Goal: Communication & Community: Answer question/provide support

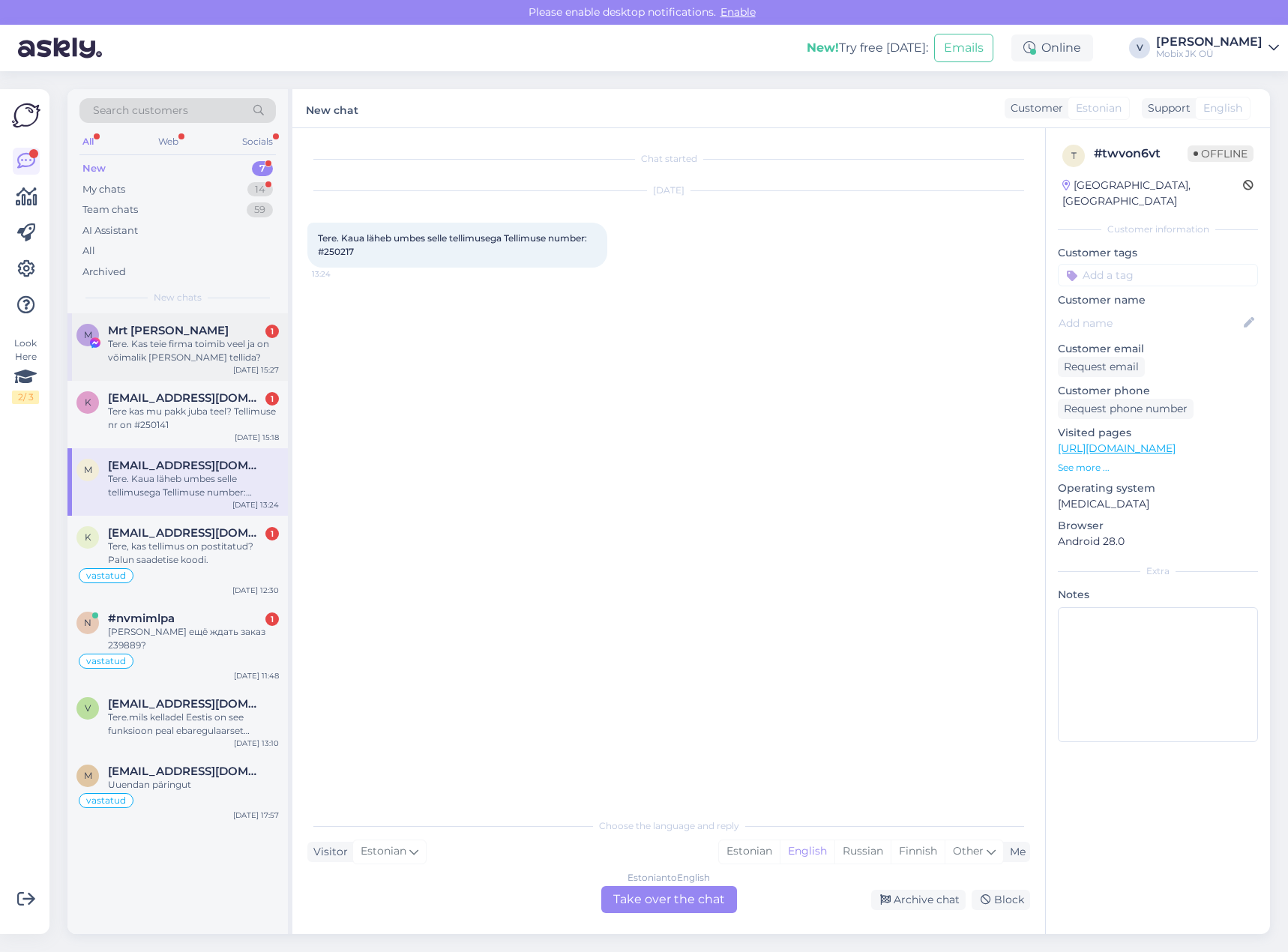
click at [248, 356] on div "Tere. Kas teie firma toimib veel ja on võimalik [PERSON_NAME] tellida?" at bounding box center [193, 351] width 171 height 27
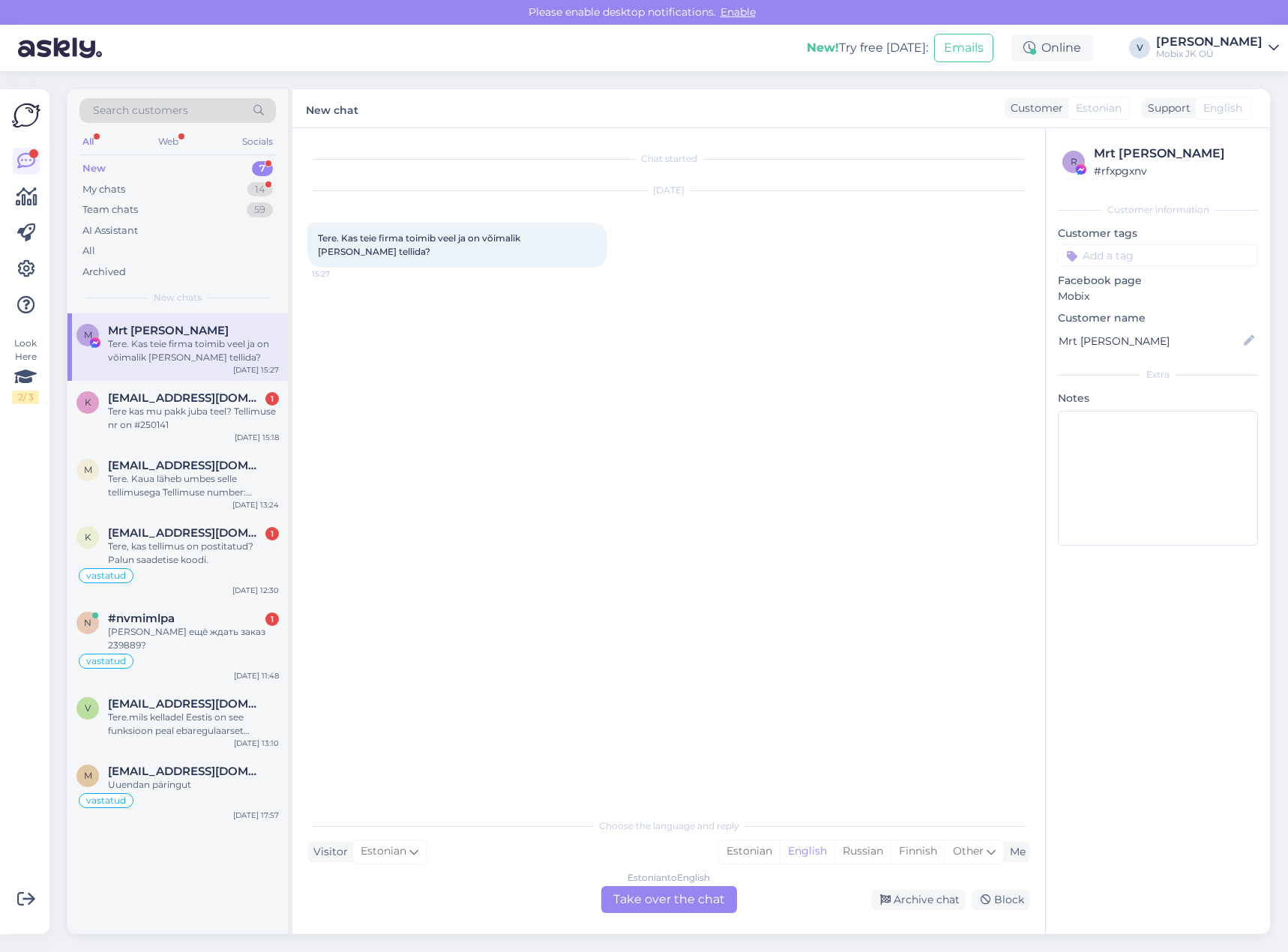
click at [1121, 255] on input at bounding box center [1158, 255] width 200 height 22
type input "meil"
click at [1200, 288] on div "Vastatud läbi üldmeili" at bounding box center [1158, 295] width 111 height 15
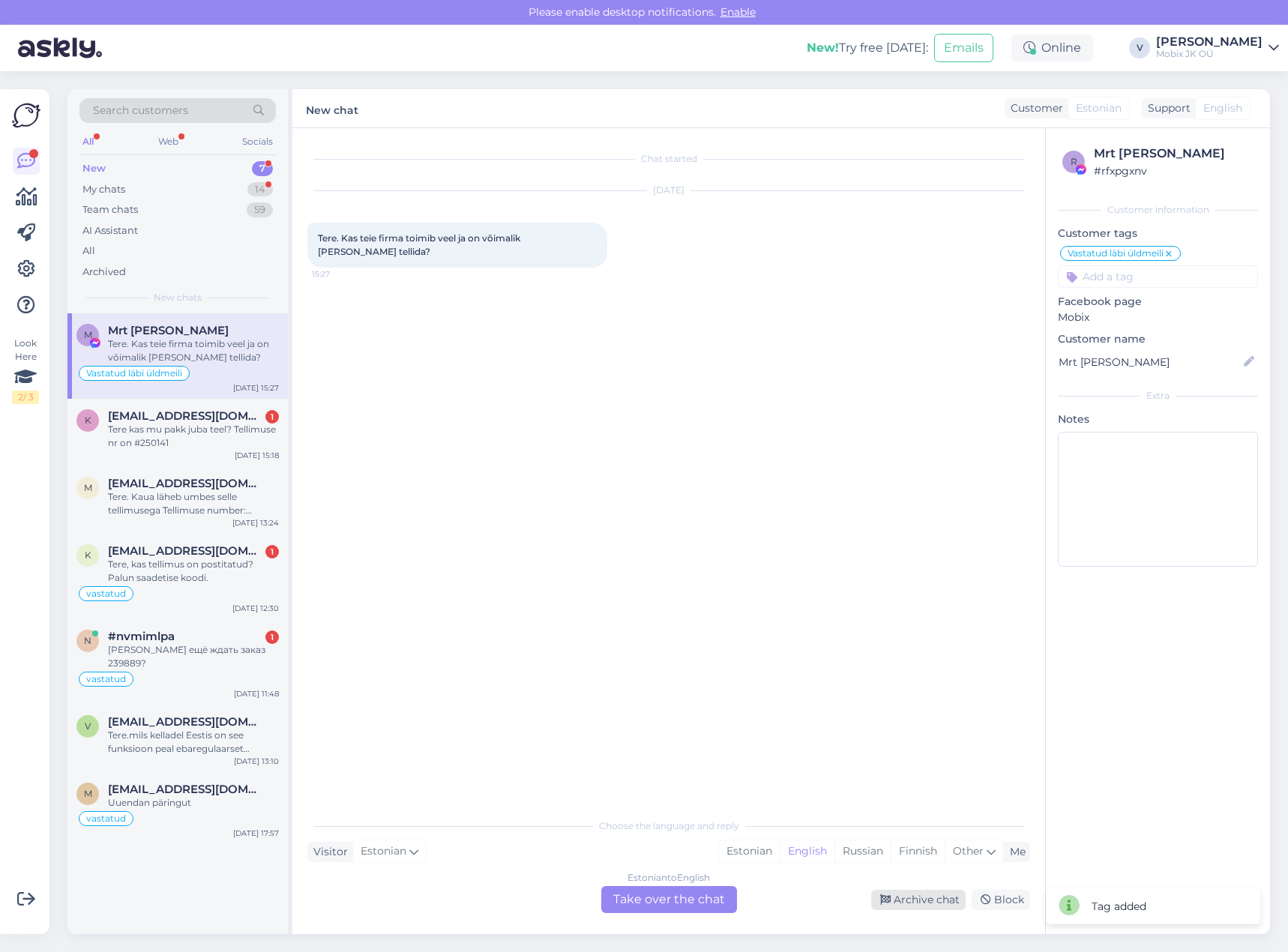
click at [931, 891] on div "Archive chat" at bounding box center [917, 900] width 94 height 20
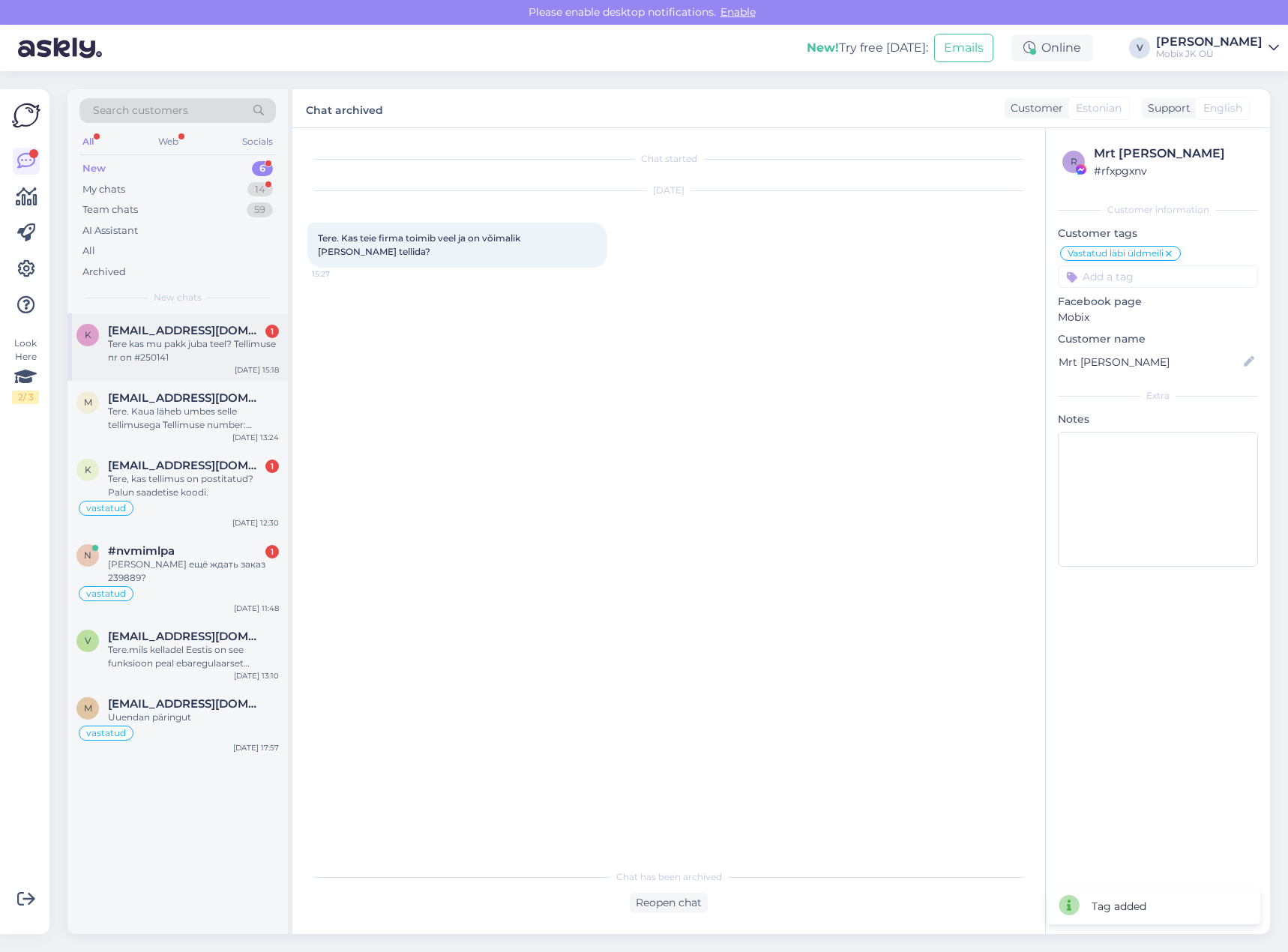
click at [146, 367] on div "k [EMAIL_ADDRESS][DOMAIN_NAME] 1 Tere kas mu pakk juba teel? Tellimuse nr on #2…" at bounding box center [178, 347] width 220 height 68
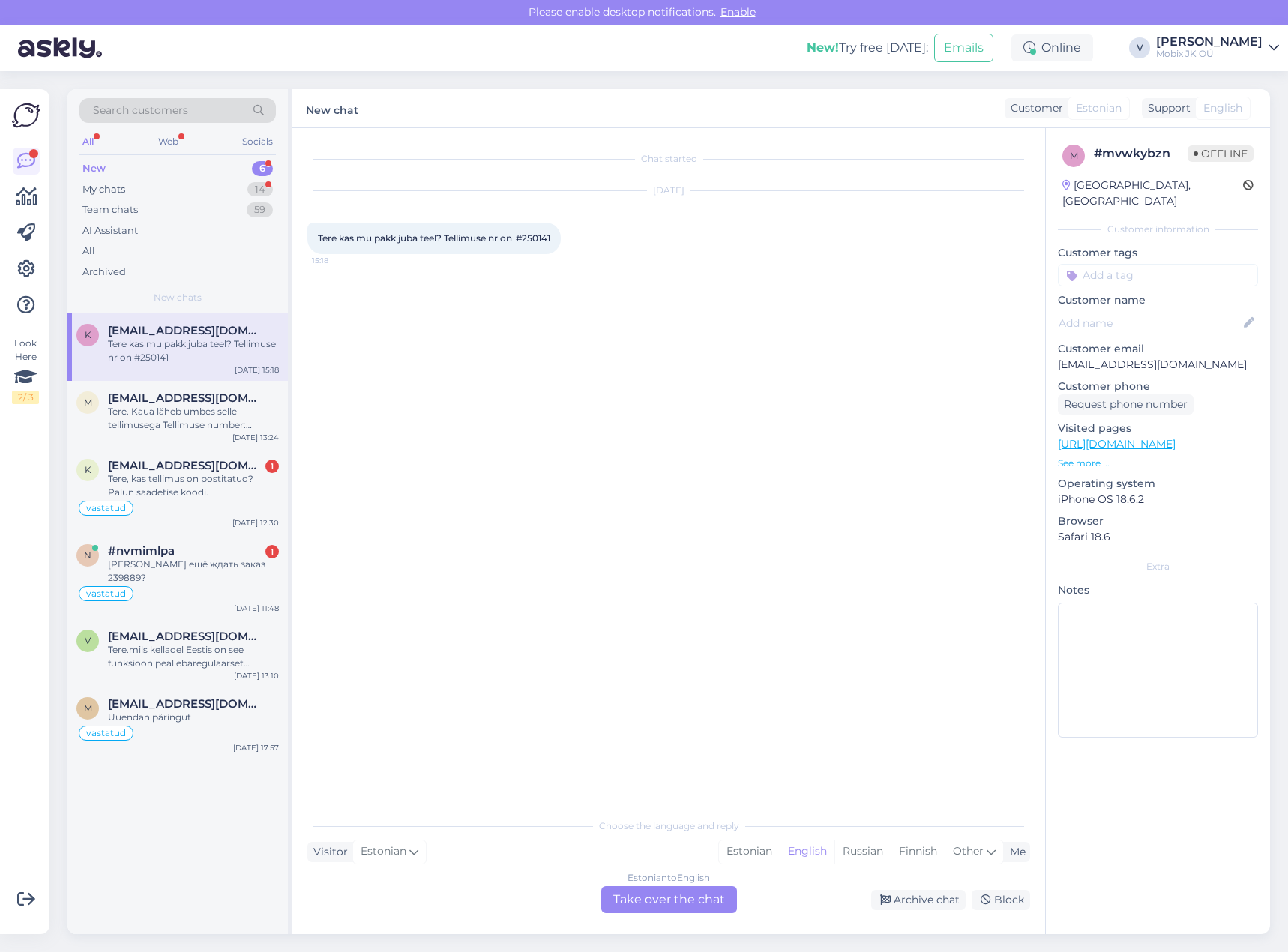
drag, startPoint x: 538, startPoint y: 239, endPoint x: 671, endPoint y: 240, distance: 133.0
click at [671, 240] on div "[DATE] Tere kas mu pakk juba teel? Tellimuse nr on #250141 15:18" at bounding box center [669, 222] width 722 height 96
click at [481, 235] on span "Tere kas mu pakk juba teel? Tellimuse nr on #250141" at bounding box center [433, 238] width 232 height 12
click at [550, 236] on span "Tere kas mu pakk juba teel? Tellimuse nr on #250141" at bounding box center [433, 238] width 232 height 12
drag, startPoint x: 538, startPoint y: 236, endPoint x: 568, endPoint y: 237, distance: 30.0
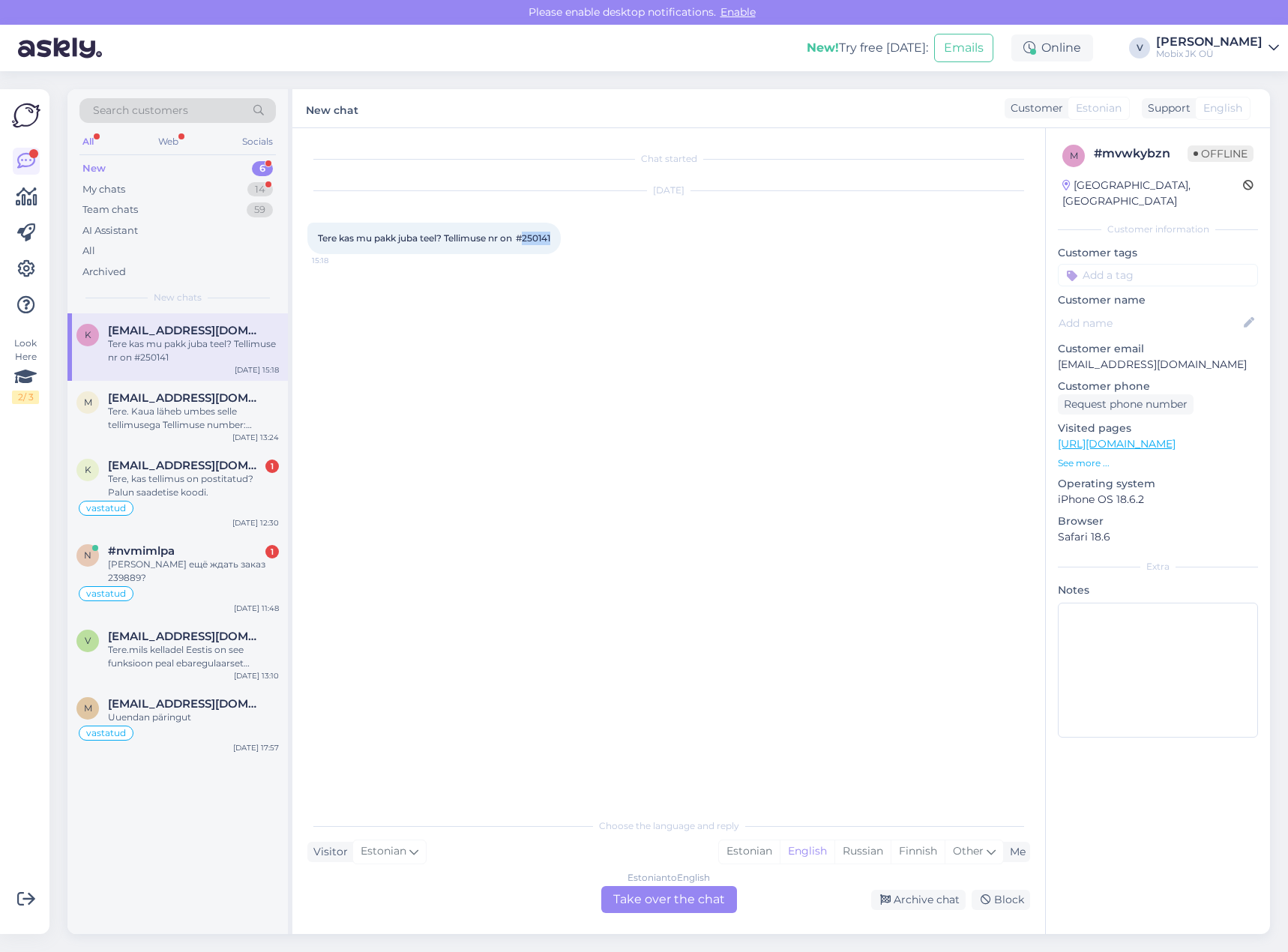
click at [561, 237] on div "Tere kas mu pakk juba teel? Tellimuse nr on #250141 15:18" at bounding box center [434, 238] width 253 height 31
copy span "250141"
click at [729, 847] on div "Estonian" at bounding box center [749, 851] width 61 height 22
drag, startPoint x: 712, startPoint y: 905, endPoint x: 698, endPoint y: 870, distance: 37.7
click at [712, 904] on div "Estonian to Estonian Take over the chat" at bounding box center [669, 900] width 136 height 27
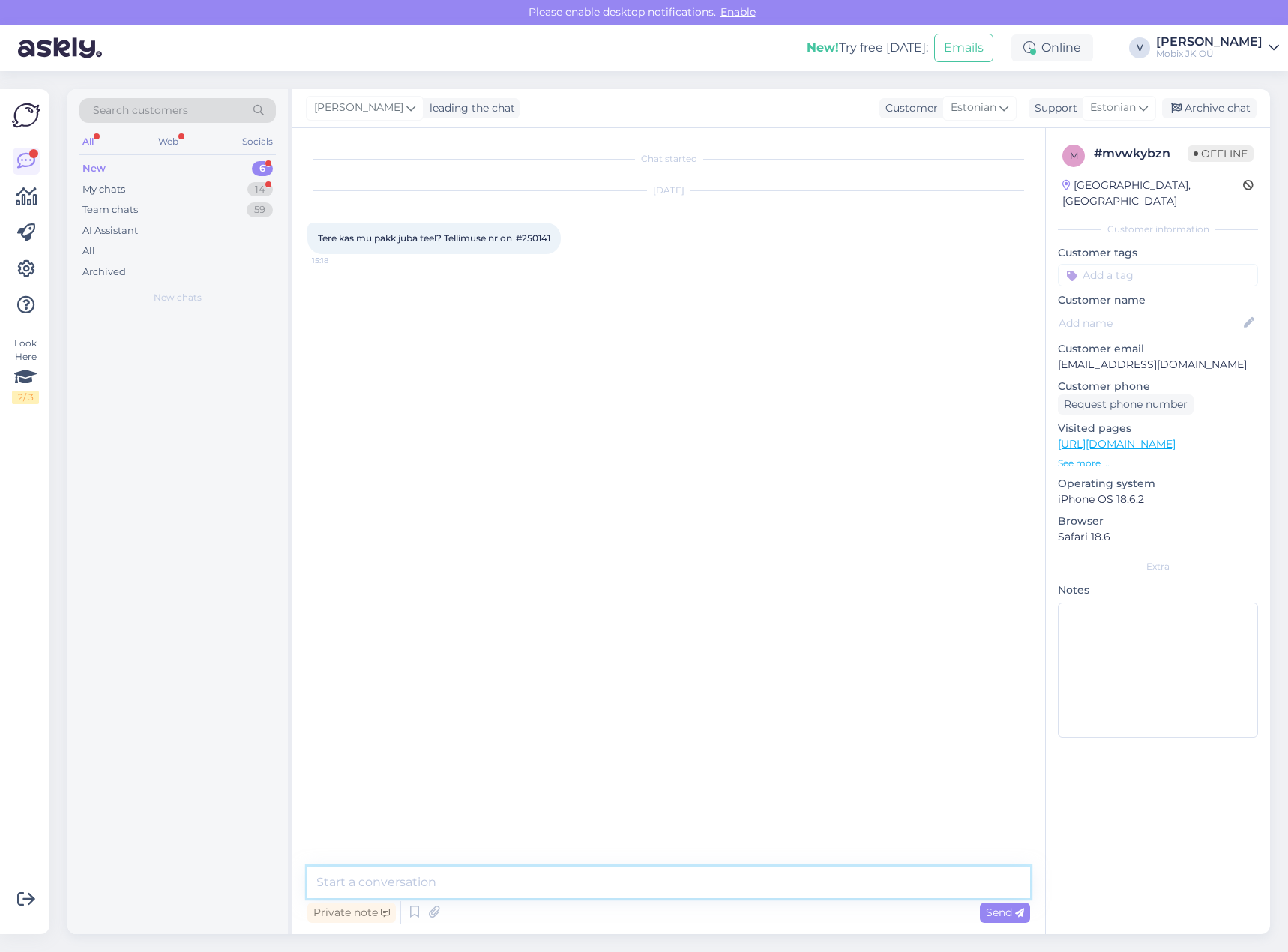
click at [696, 867] on textarea at bounding box center [669, 882] width 722 height 31
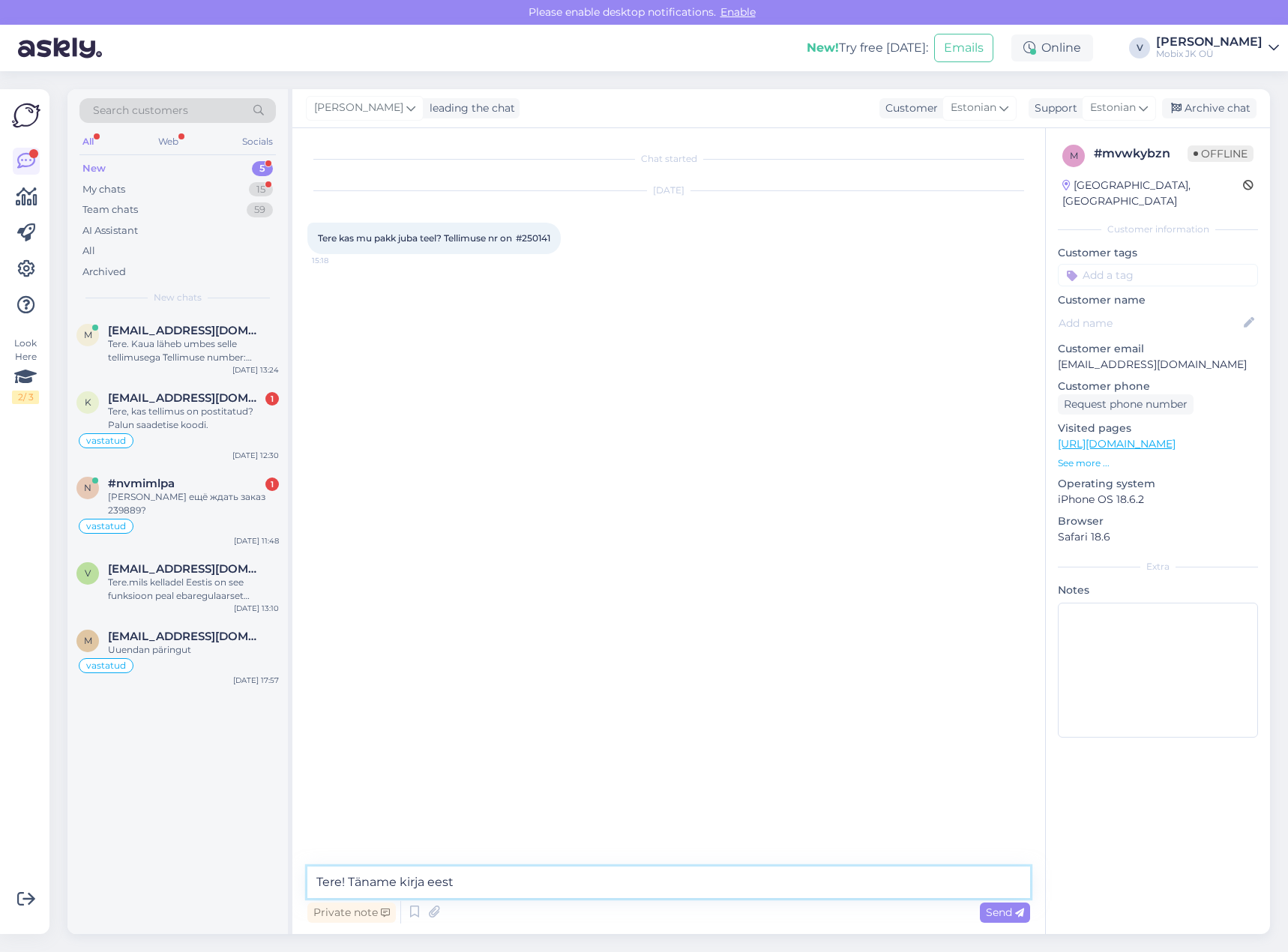
type textarea "Tere! Täname kirja eest."
click at [559, 876] on textarea at bounding box center [669, 882] width 722 height 31
paste textarea "Apple AirPods 3 Lightning Charging Case"
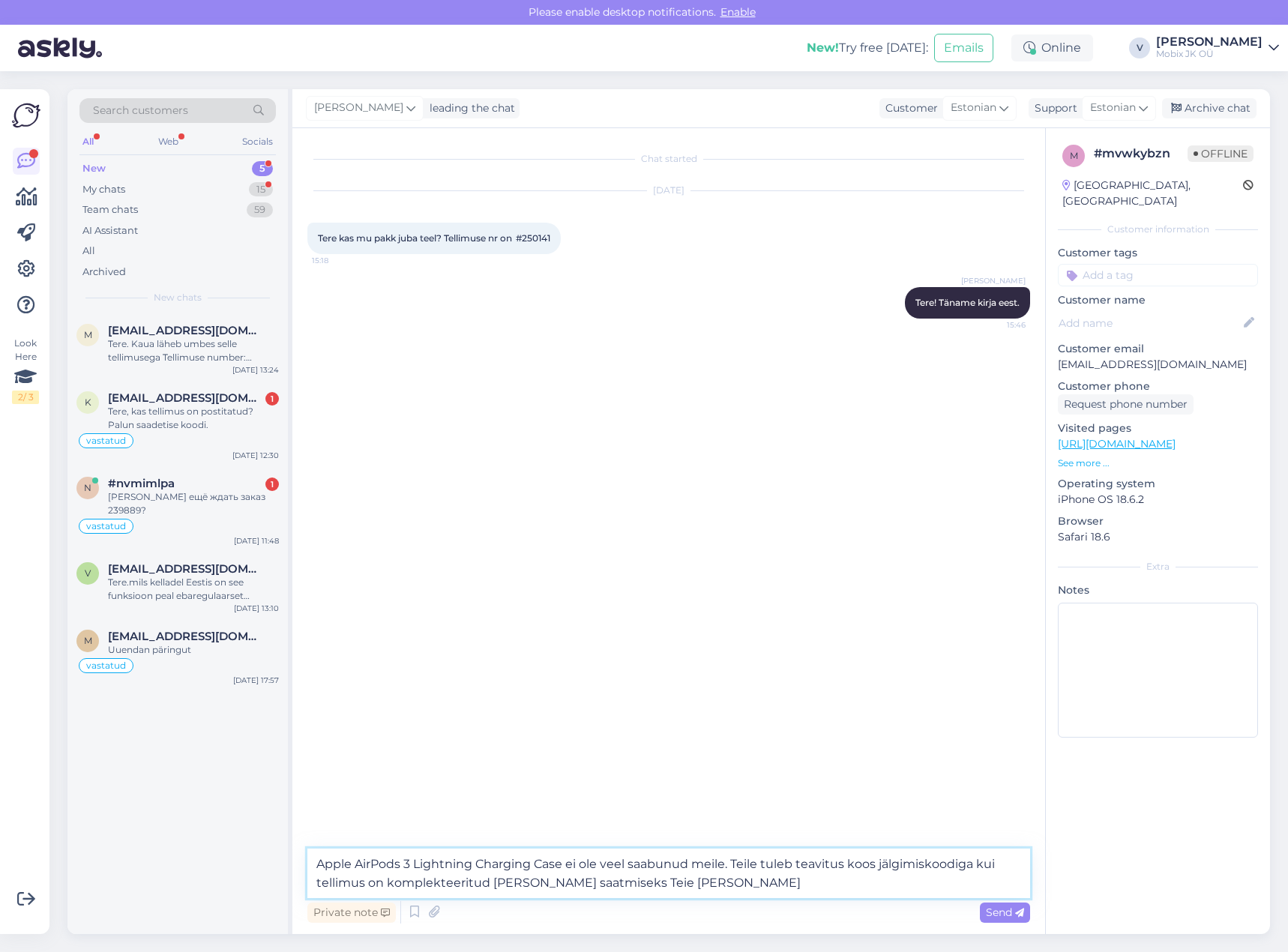
type textarea "Apple AirPods 3 Lightning Charging Case ei ole veel saabunud meile. Teile tuleb…"
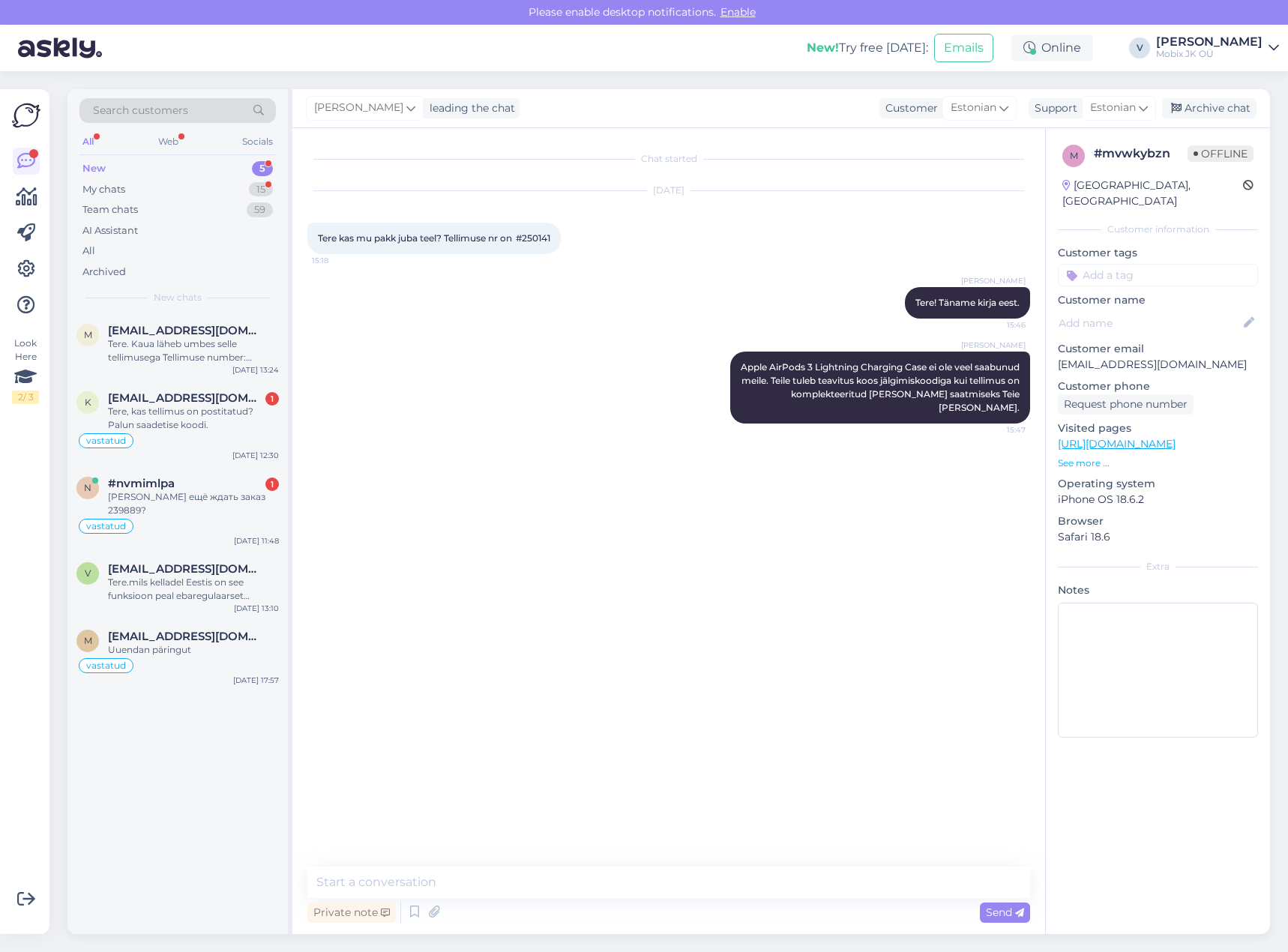
click at [1145, 264] on input at bounding box center [1158, 275] width 200 height 22
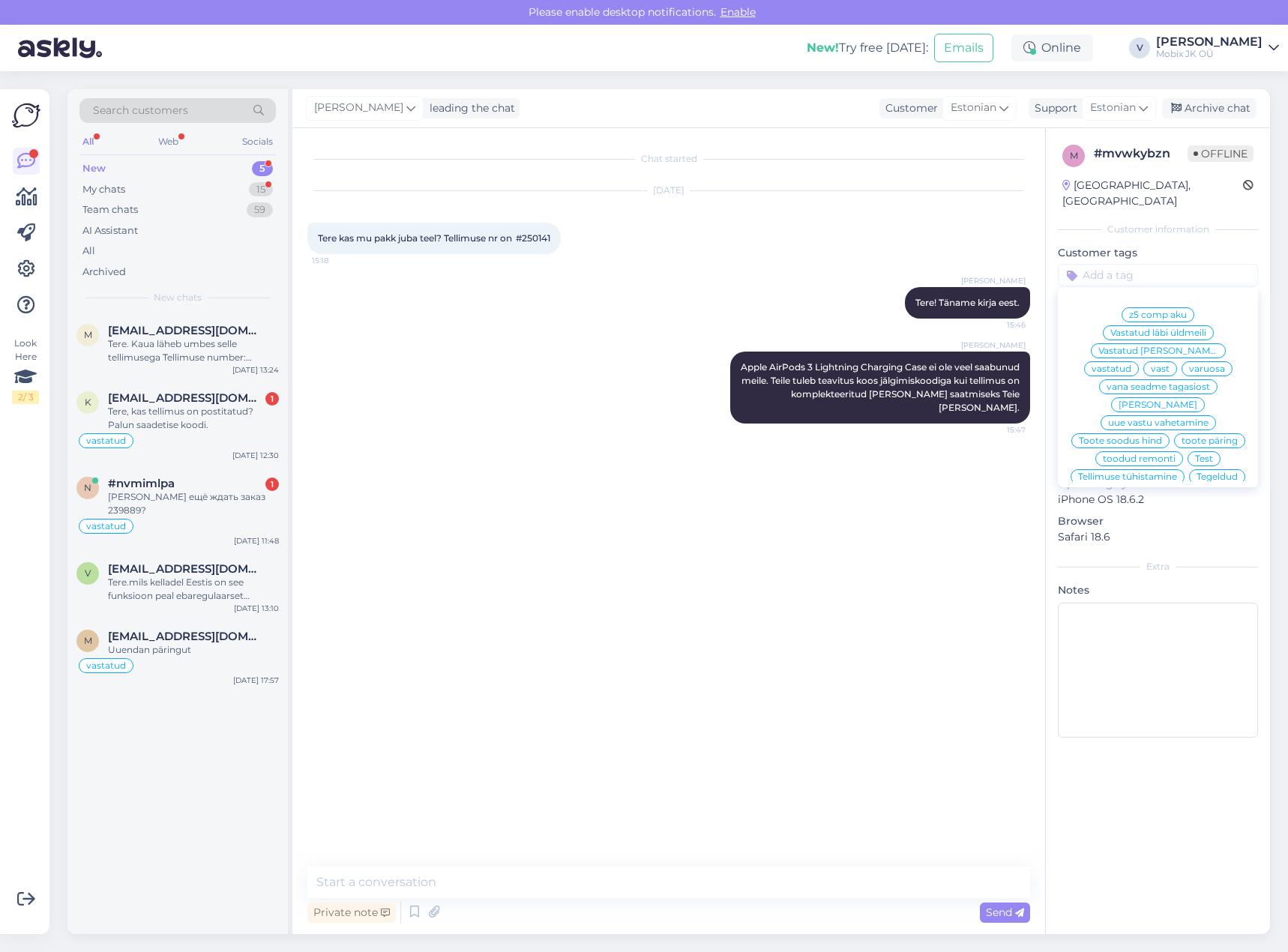
click at [1131, 364] on span "vastatud" at bounding box center [1110, 368] width 40 height 9
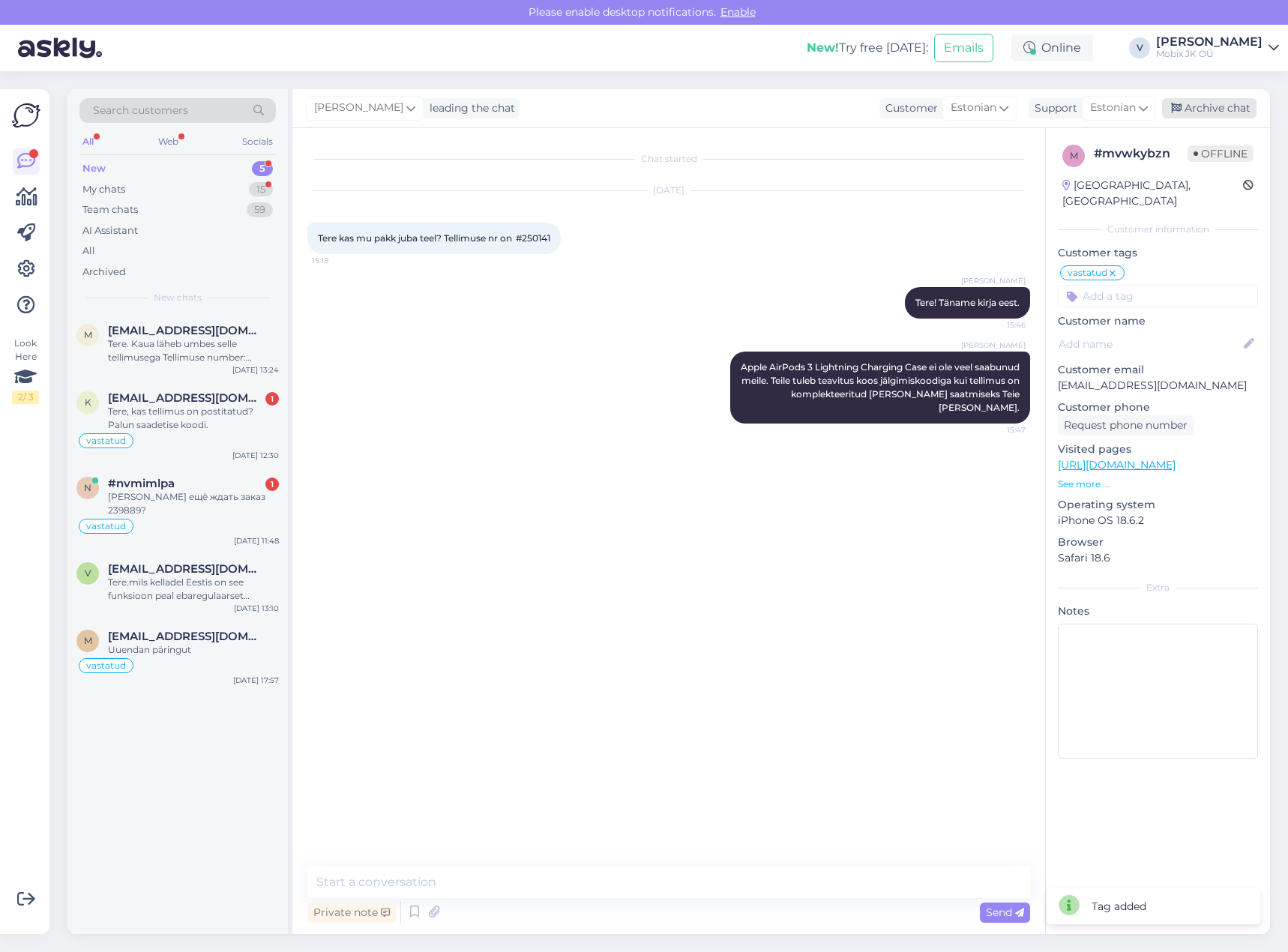
click at [1223, 111] on div "Archive chat" at bounding box center [1208, 108] width 94 height 20
click at [237, 433] on div "k [EMAIL_ADDRESS][DOMAIN_NAME] 1 Tere, kas tellimus on postitatud? Palun saadet…" at bounding box center [178, 423] width 220 height 85
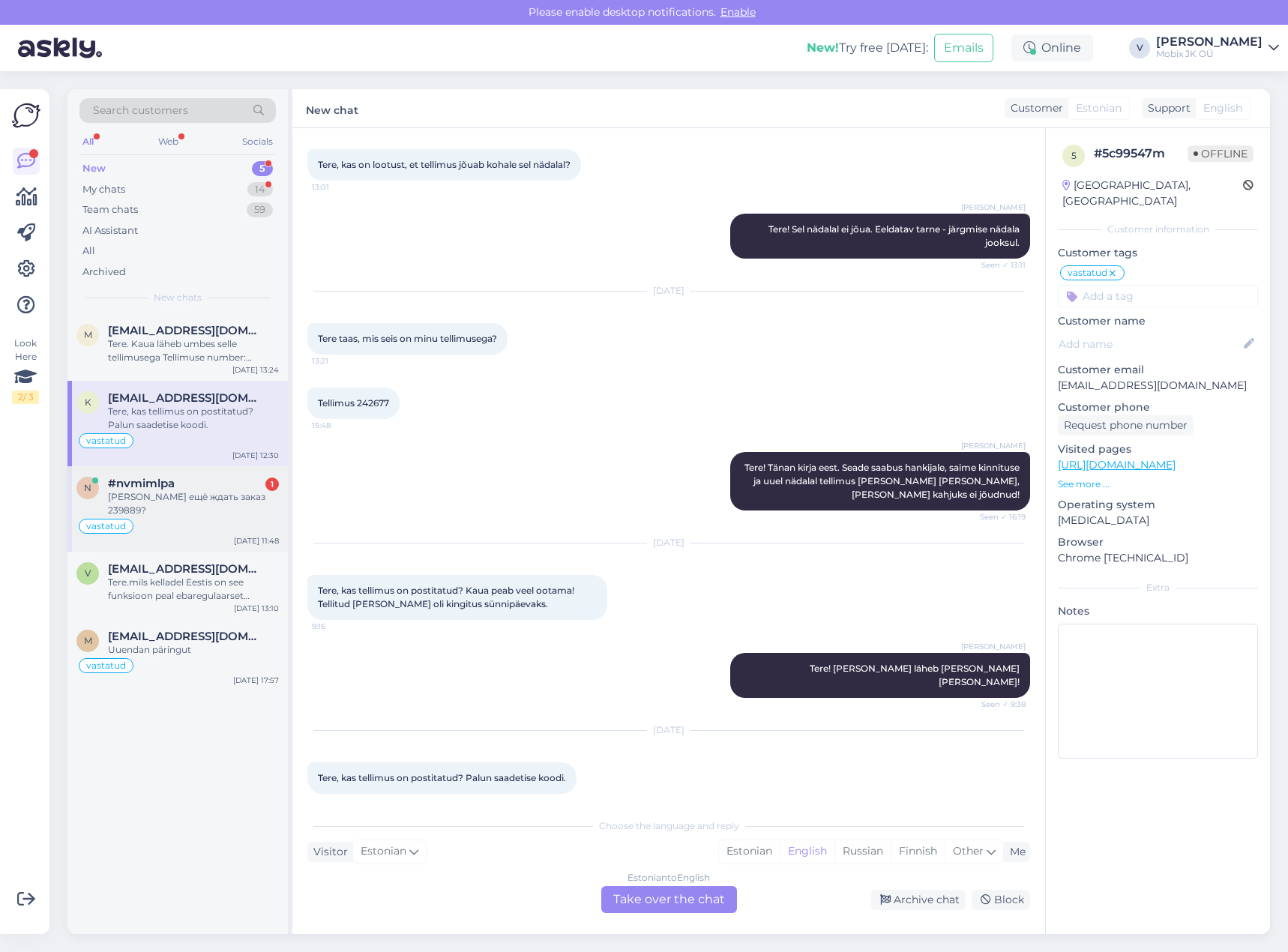
click at [213, 499] on div "[PERSON_NAME] ещё ждать заказ 239889?" at bounding box center [193, 504] width 171 height 27
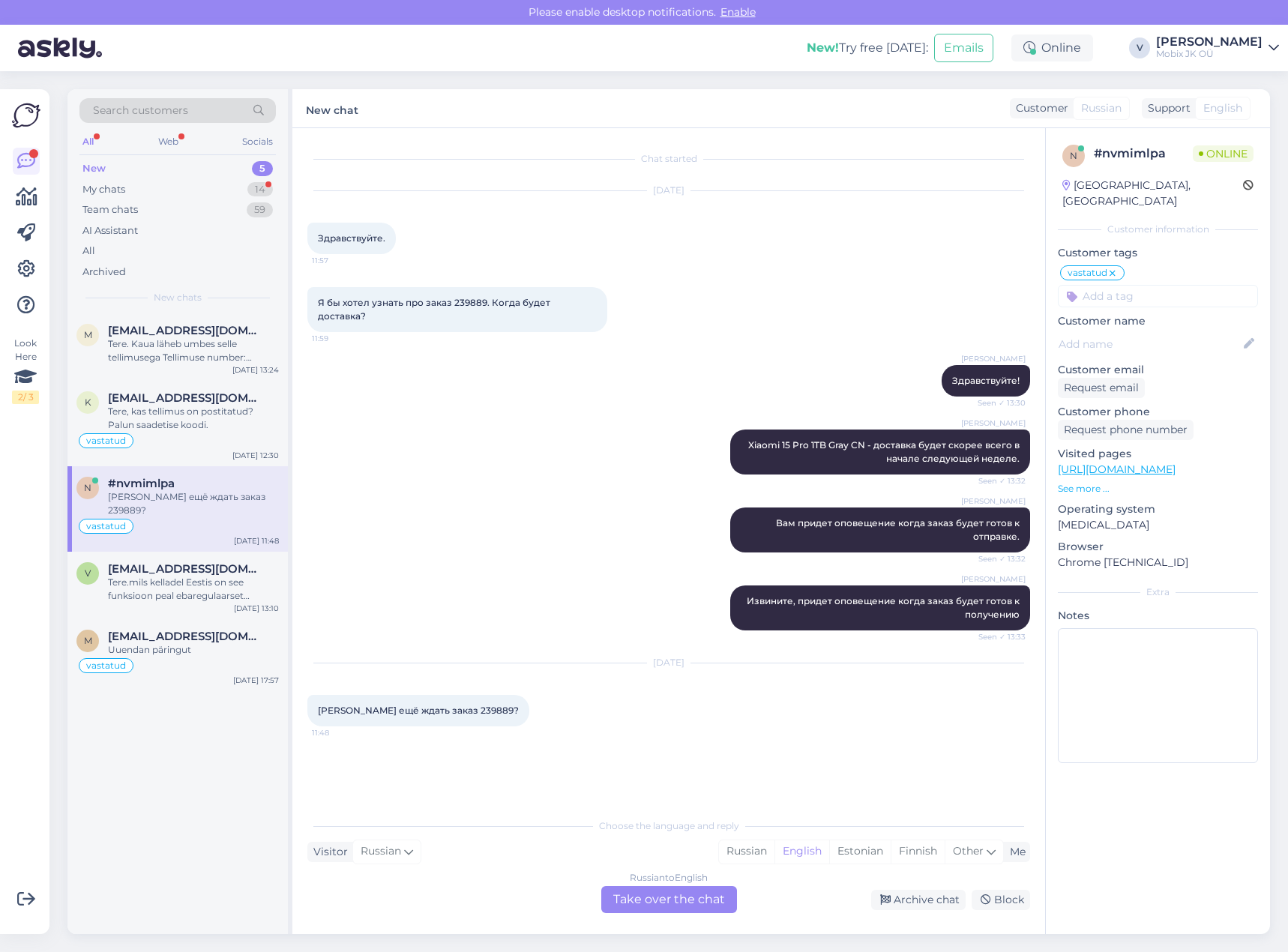
scroll to position [0, 0]
drag, startPoint x: 441, startPoint y: 696, endPoint x: 474, endPoint y: 691, distance: 33.4
click at [474, 705] on span "[PERSON_NAME] ещё ждать заказ 239889?" at bounding box center [417, 710] width 201 height 12
copy span "239889"
click at [235, 356] on div "Tere. Kaua läheb umbes selle tellimusega Tellimuse number: #250217" at bounding box center [193, 351] width 171 height 27
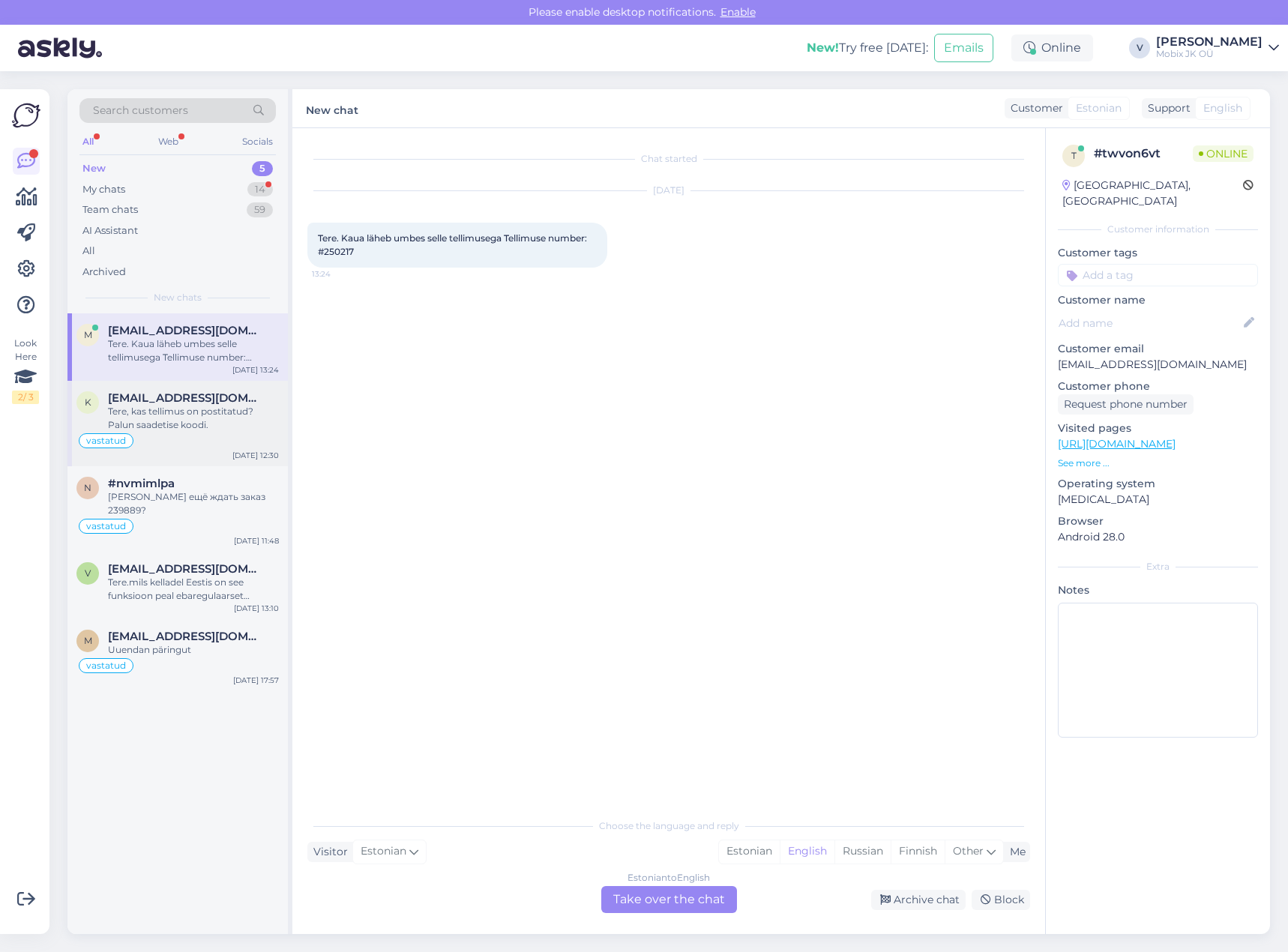
click at [215, 443] on div "vastatud" at bounding box center [178, 441] width 203 height 18
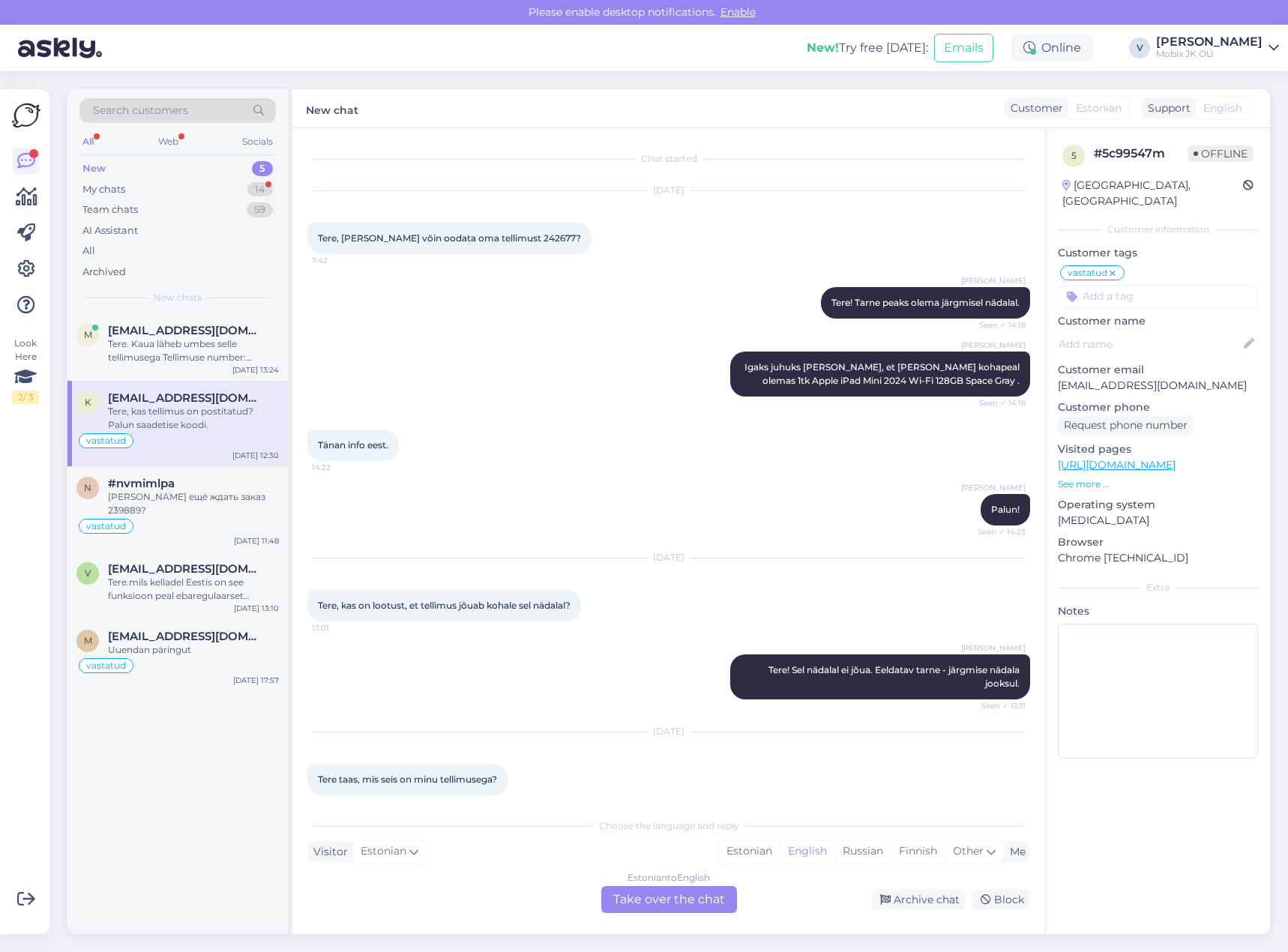
scroll to position [441, 0]
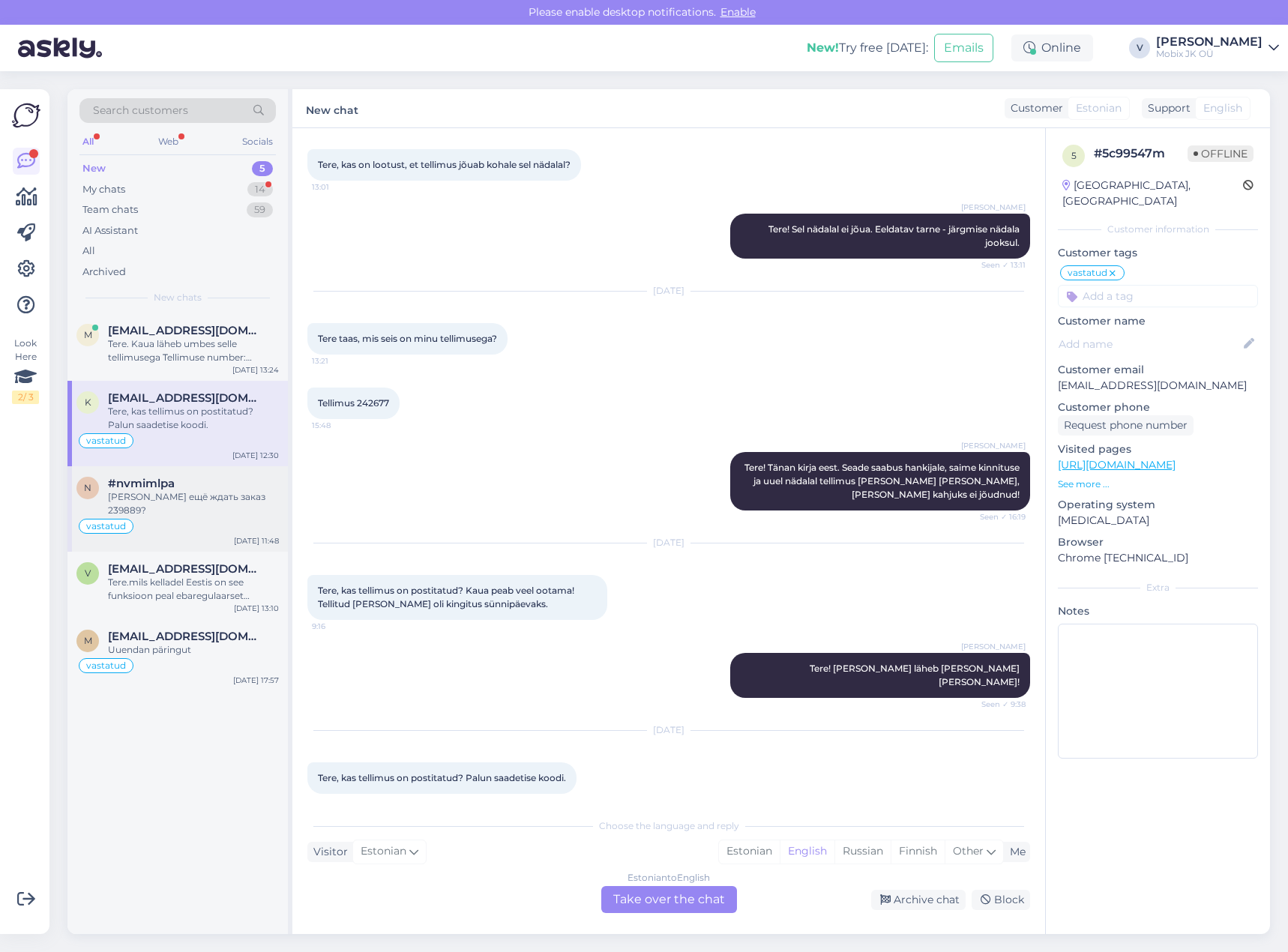
click at [234, 517] on div "vastatud" at bounding box center [178, 526] width 203 height 18
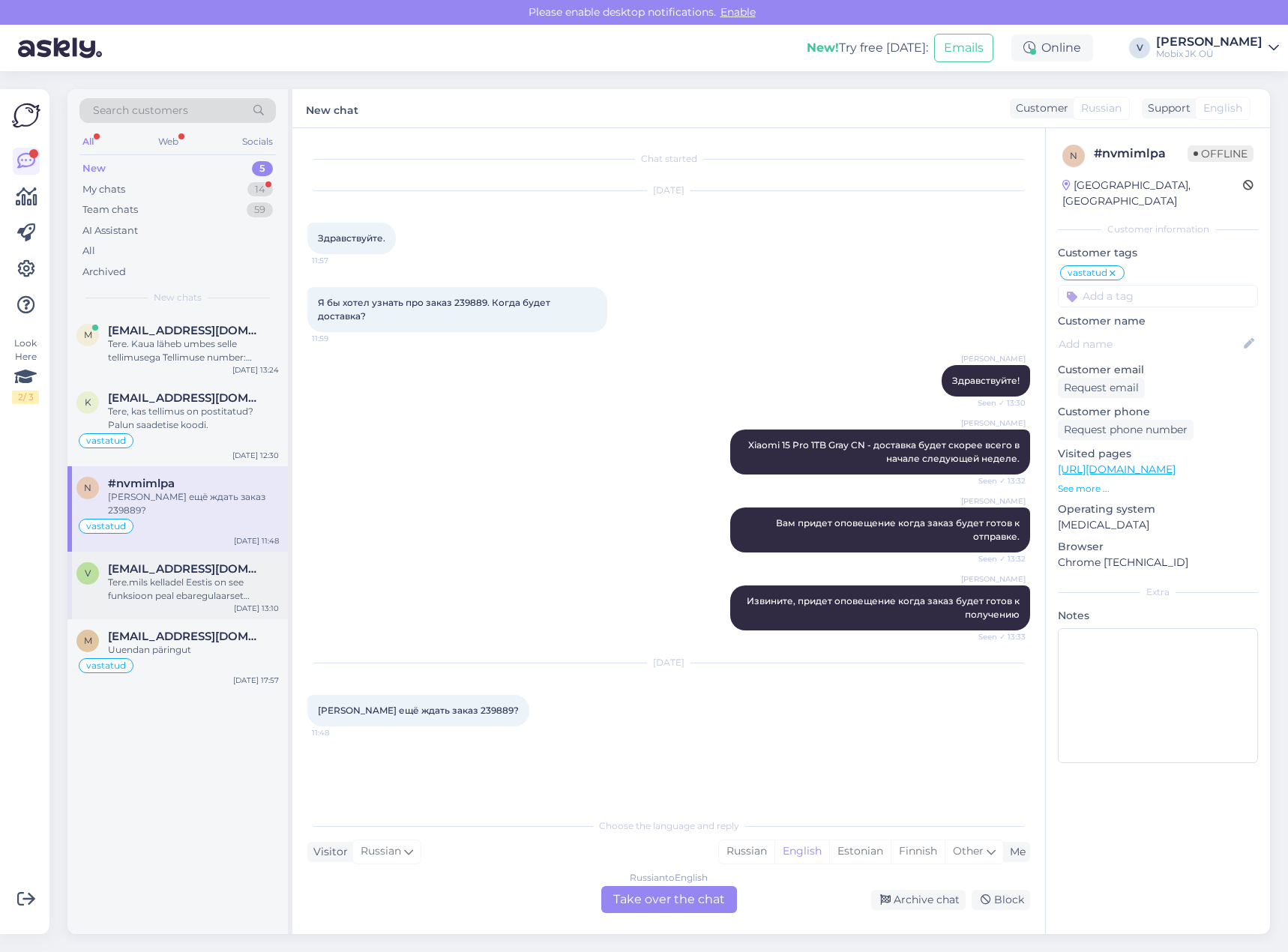
click at [164, 575] on div "Tere.mils kelladel Eestis on see funksioon peal ebaregulaarset südamerütmi, mis…" at bounding box center [193, 589] width 171 height 27
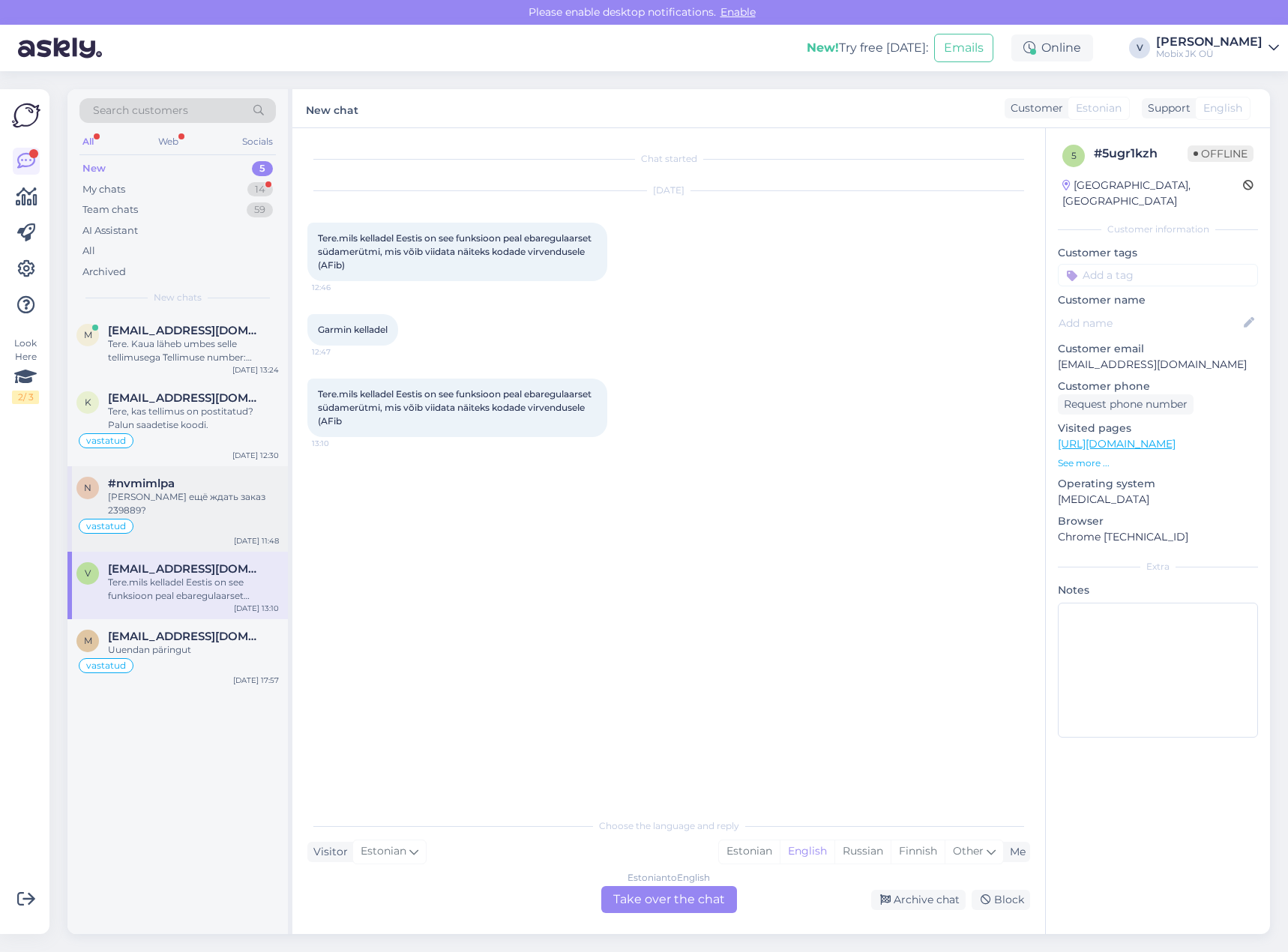
click at [214, 517] on div "vastatud" at bounding box center [178, 526] width 203 height 18
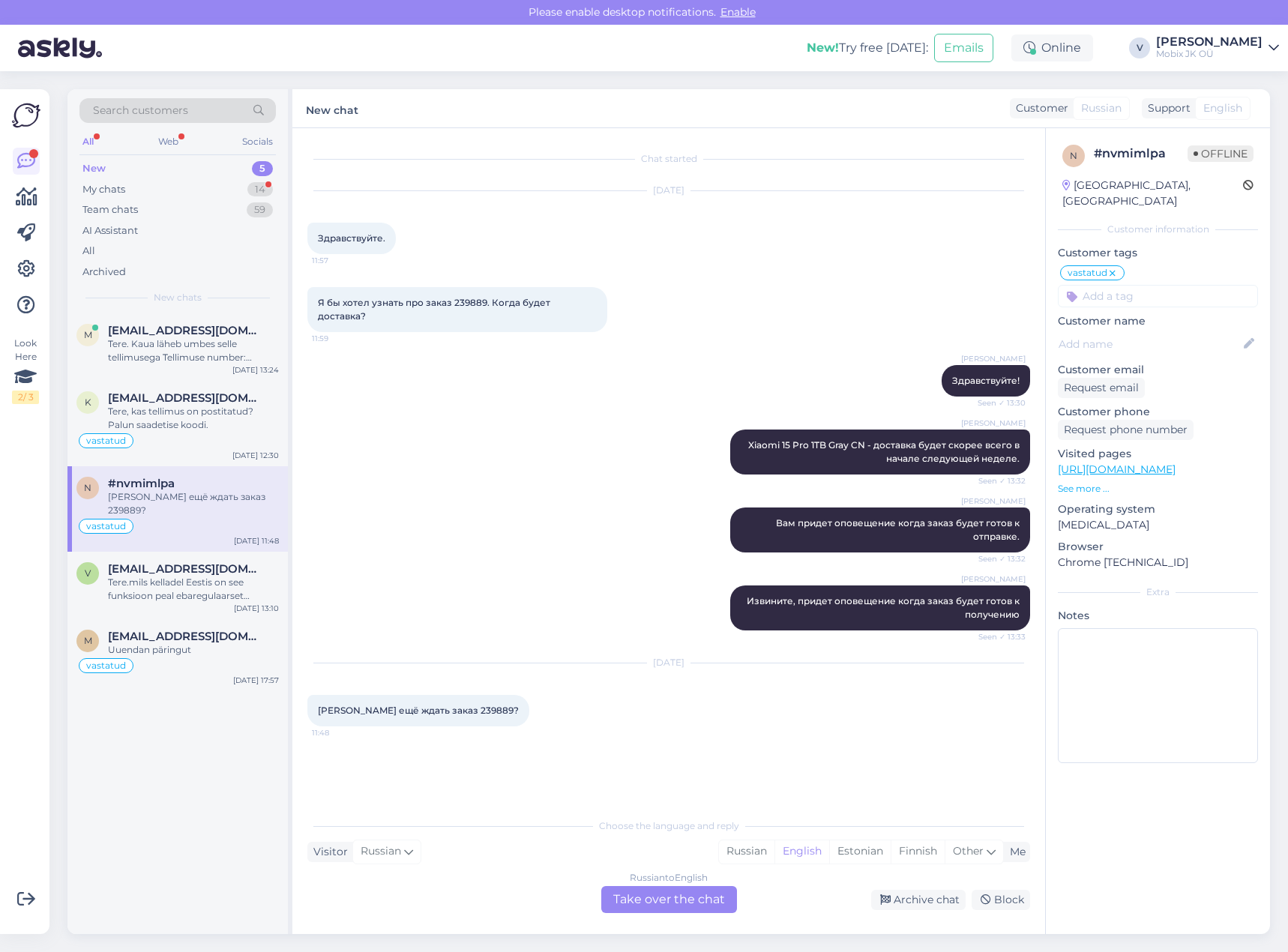
drag, startPoint x: 161, startPoint y: 555, endPoint x: 178, endPoint y: 528, distance: 31.9
click at [162, 562] on span "[EMAIL_ADDRESS][DOMAIN_NAME]" at bounding box center [185, 569] width 156 height 14
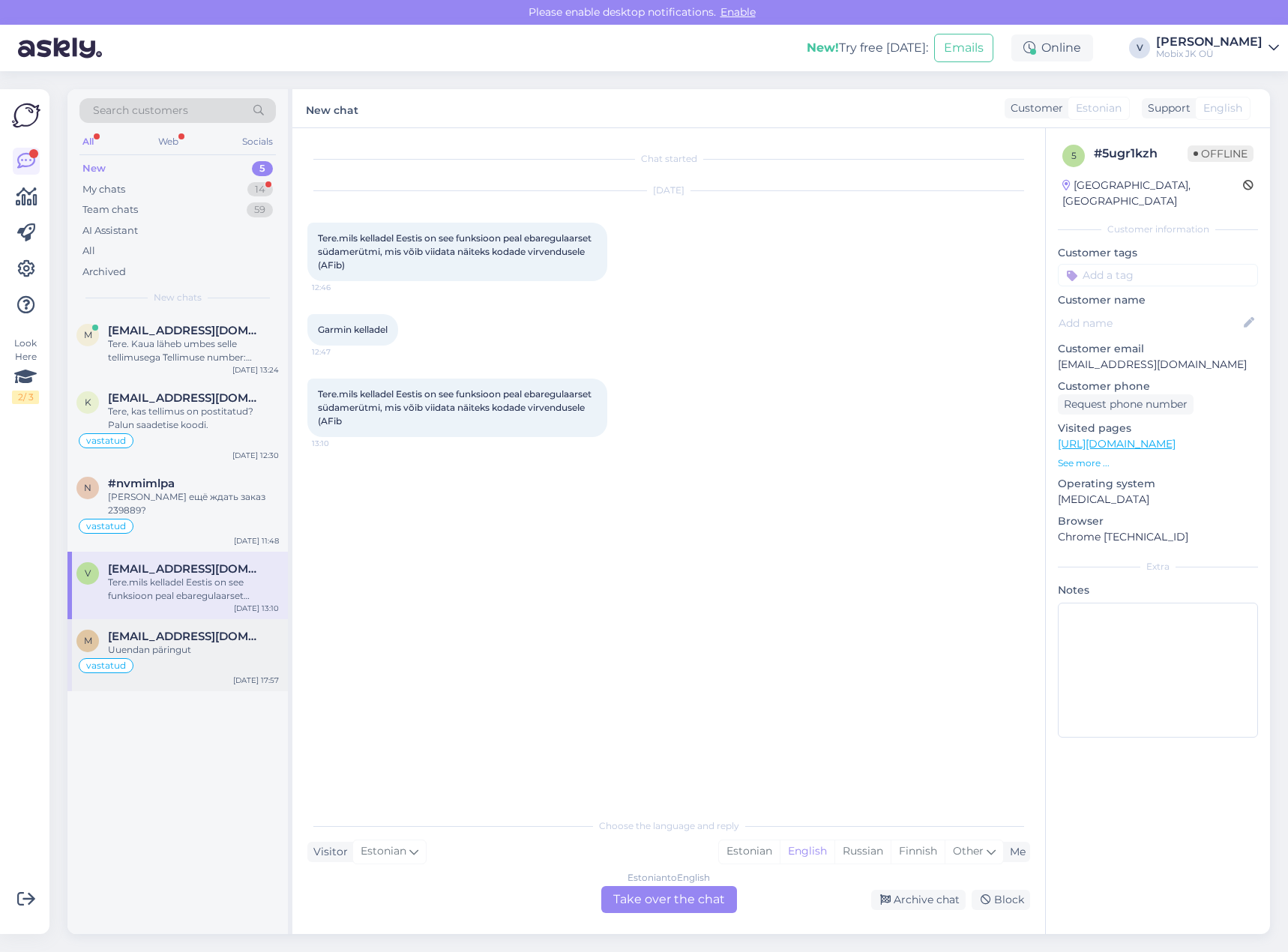
drag, startPoint x: 199, startPoint y: 643, endPoint x: 207, endPoint y: 629, distance: 16.1
click at [200, 640] on div "m [EMAIL_ADDRESS][DOMAIN_NAME] Uuendan päringut vastatud [DATE] 17:57" at bounding box center [178, 655] width 220 height 72
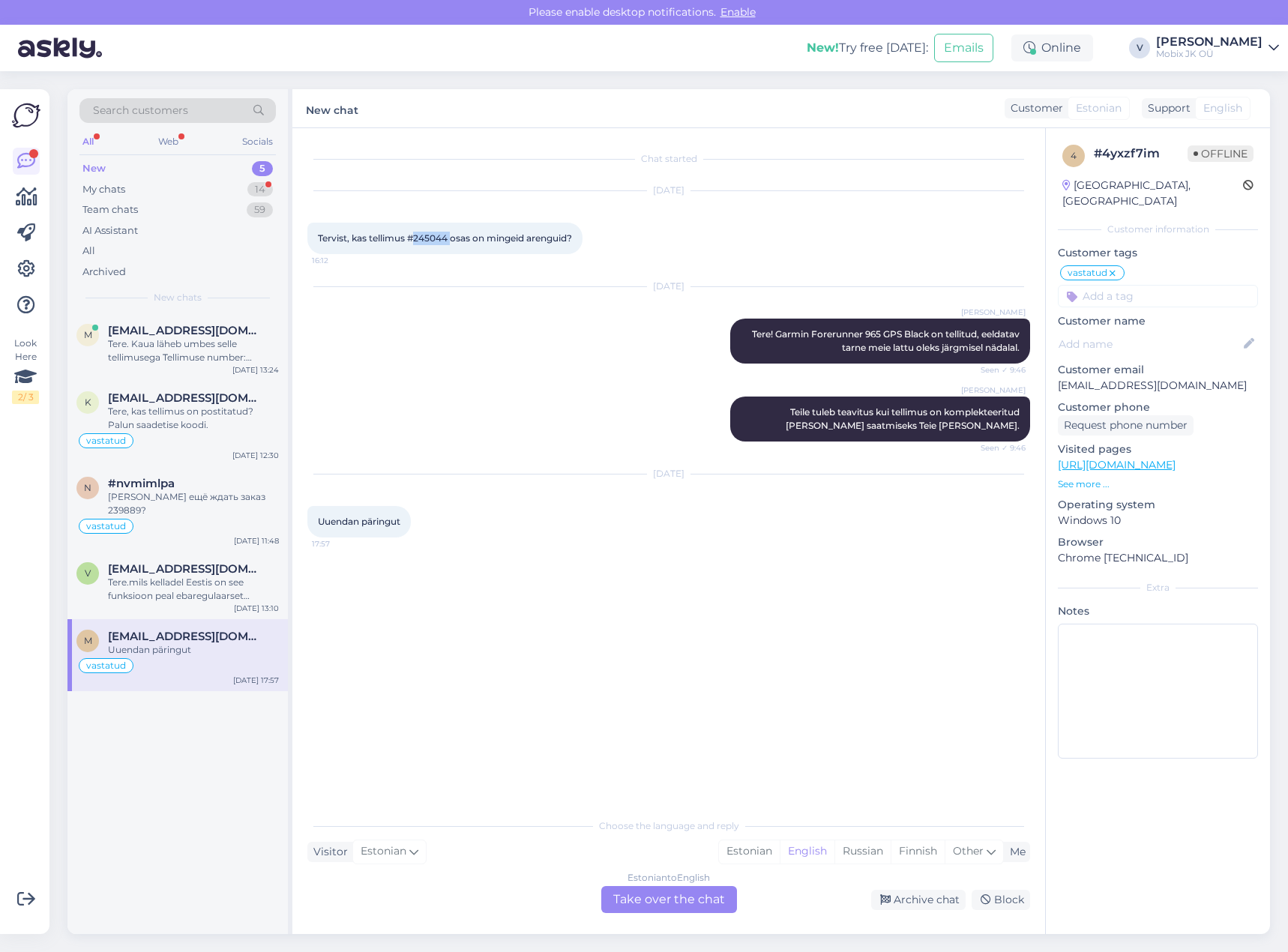
drag, startPoint x: 413, startPoint y: 236, endPoint x: 451, endPoint y: 233, distance: 38.1
click at [451, 233] on span "Tervist, kas tellimus #245044 osas on mingeid arenguid?" at bounding box center [445, 238] width 254 height 12
copy span "245044"
